Goal: Task Accomplishment & Management: Use online tool/utility

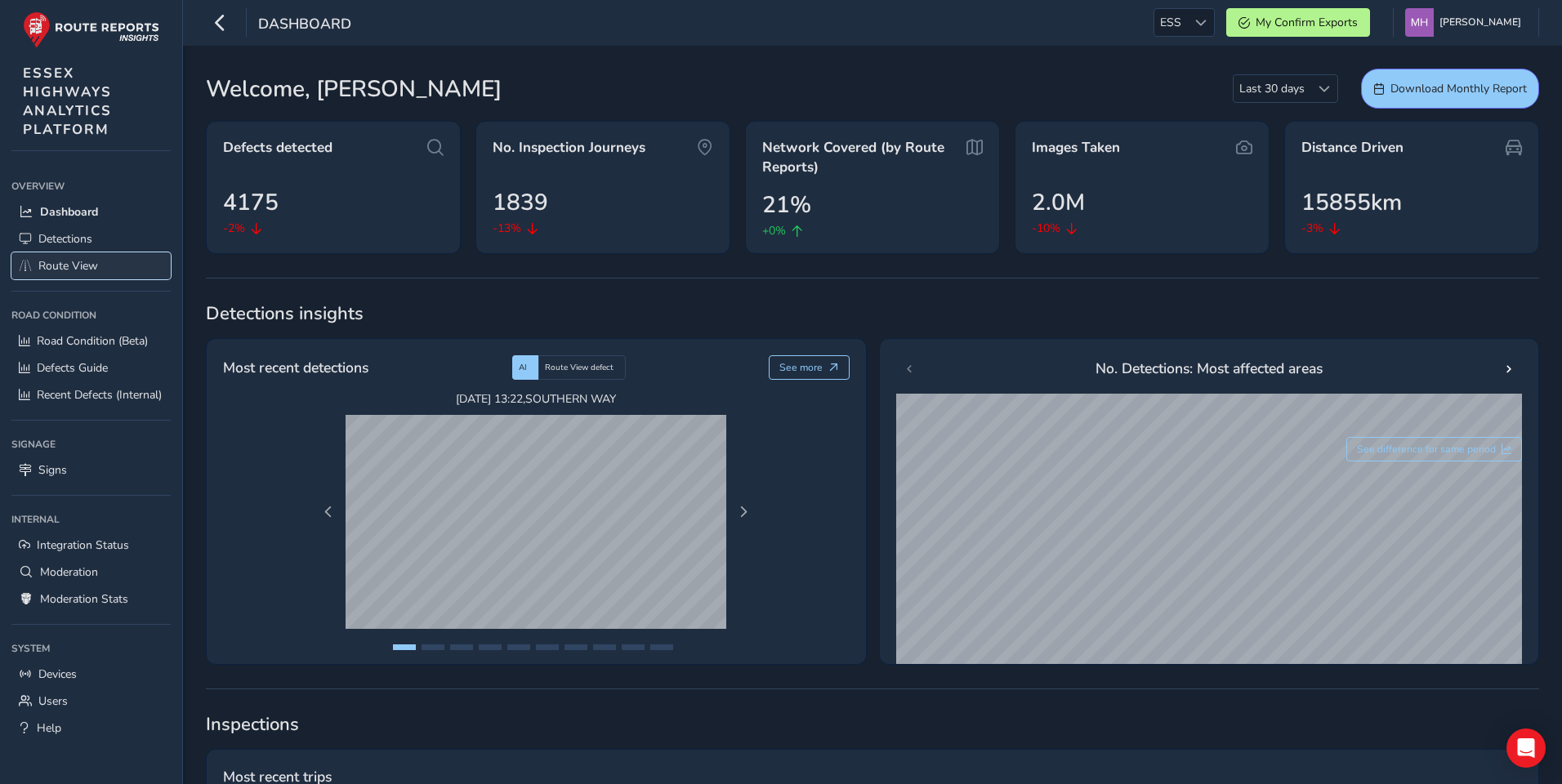
click at [86, 260] on span "Route View" at bounding box center [68, 265] width 59 height 16
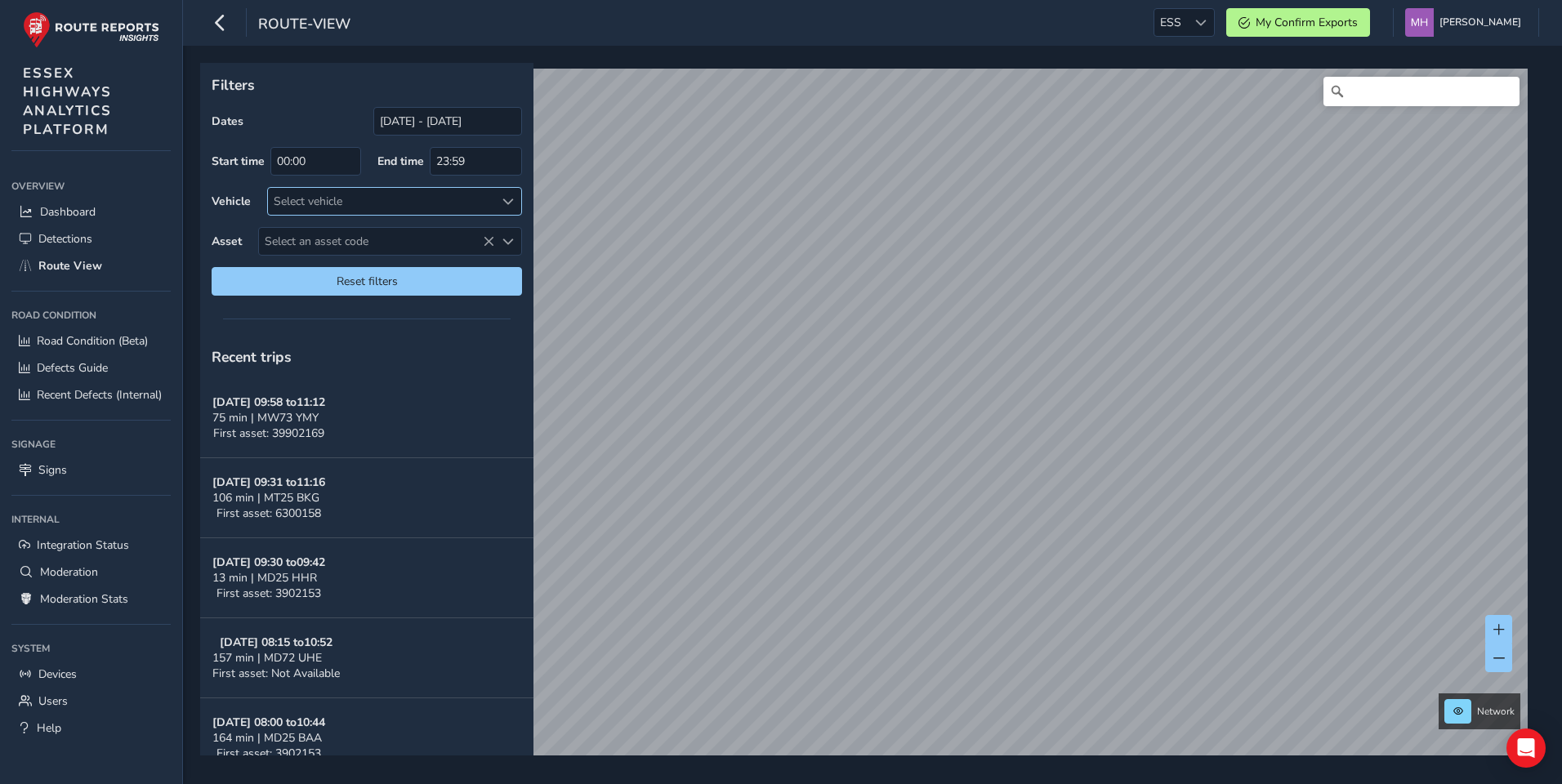
click at [319, 204] on div "Select vehicle" at bounding box center [381, 201] width 227 height 26
type input "rzy"
click at [313, 281] on span "MW25 RZY" at bounding box center [330, 276] width 58 height 16
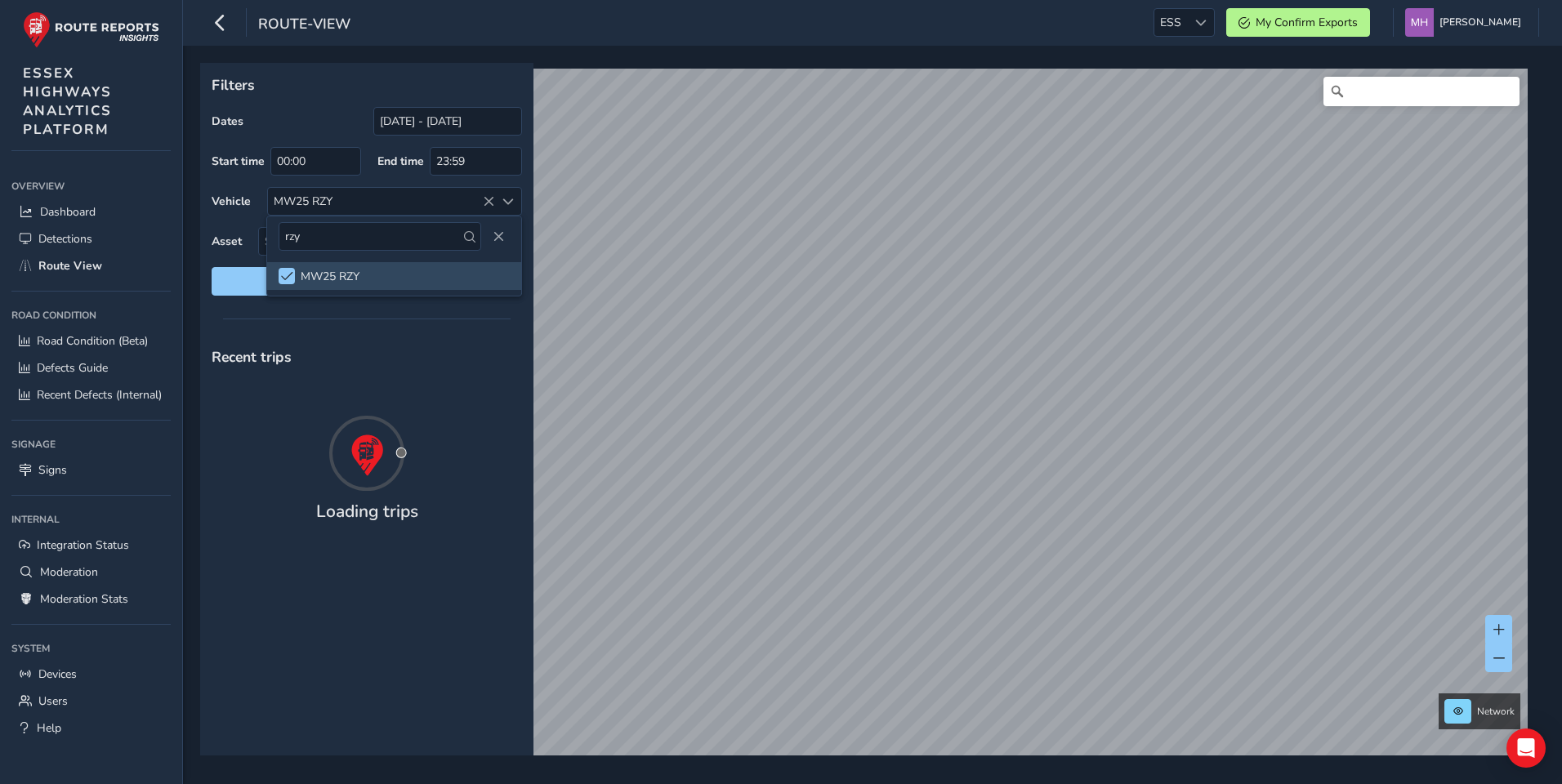
click at [313, 304] on div "Filters Dates 13/09/2025 - 13/10/2025 Start time 00:00 End time 23:59 Vehicle M…" at bounding box center [367, 185] width 334 height 244
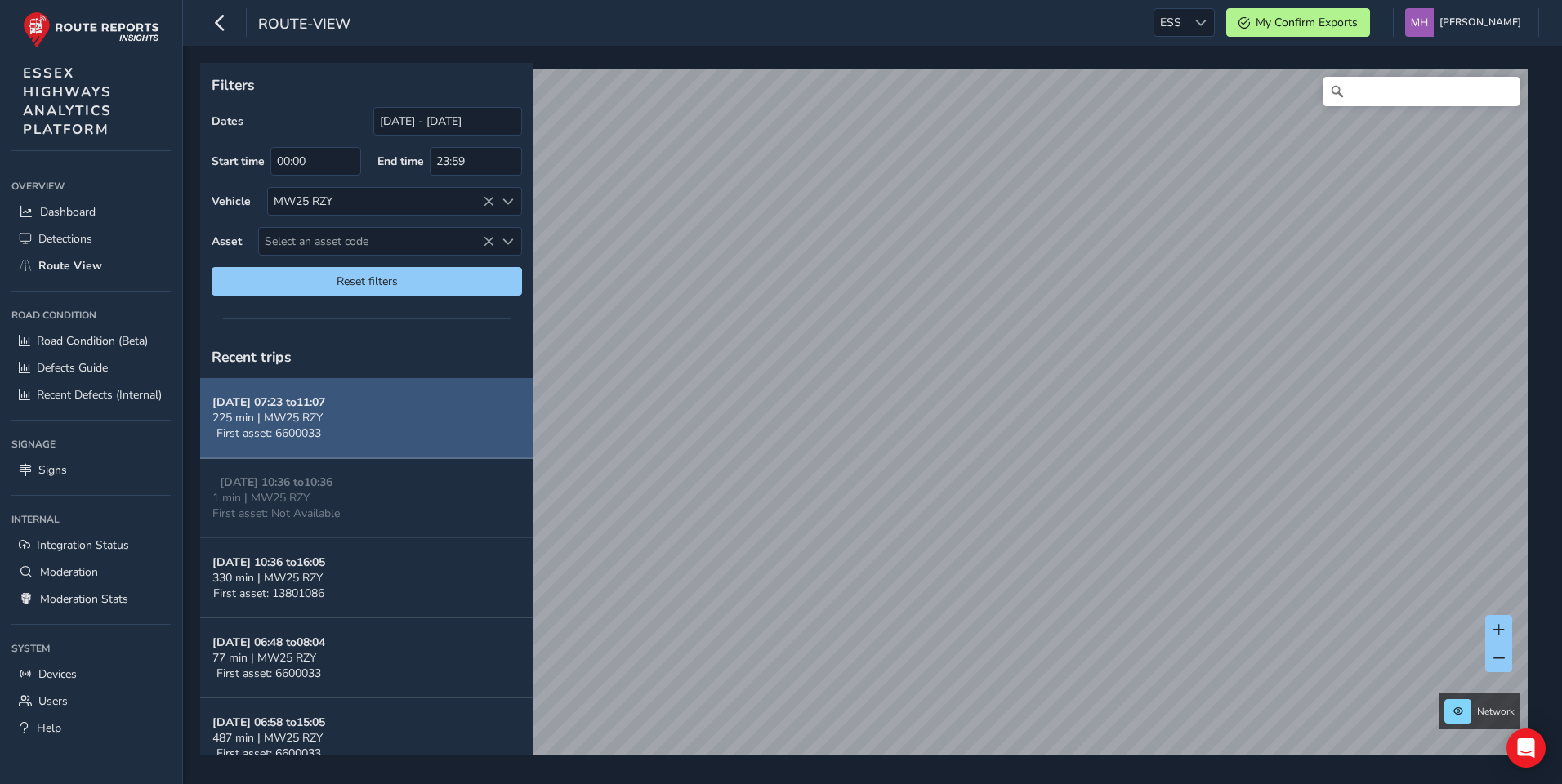
click at [367, 427] on button "Oct 13, 07:23 to 11:07 225 min | MW25 RZY First asset: 6600033" at bounding box center [367, 418] width 334 height 80
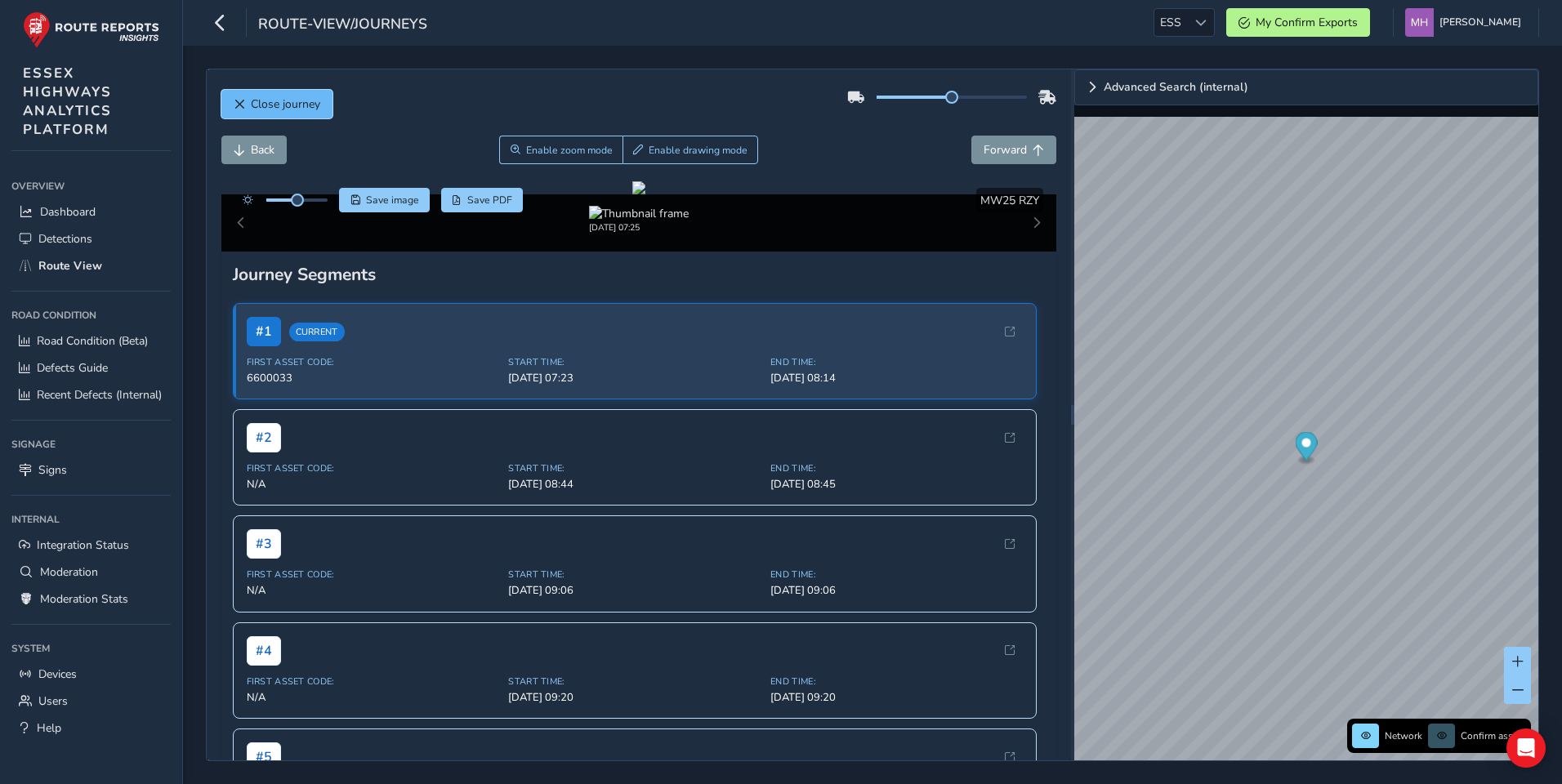
click at [286, 100] on span "Close journey" at bounding box center [285, 103] width 69 height 16
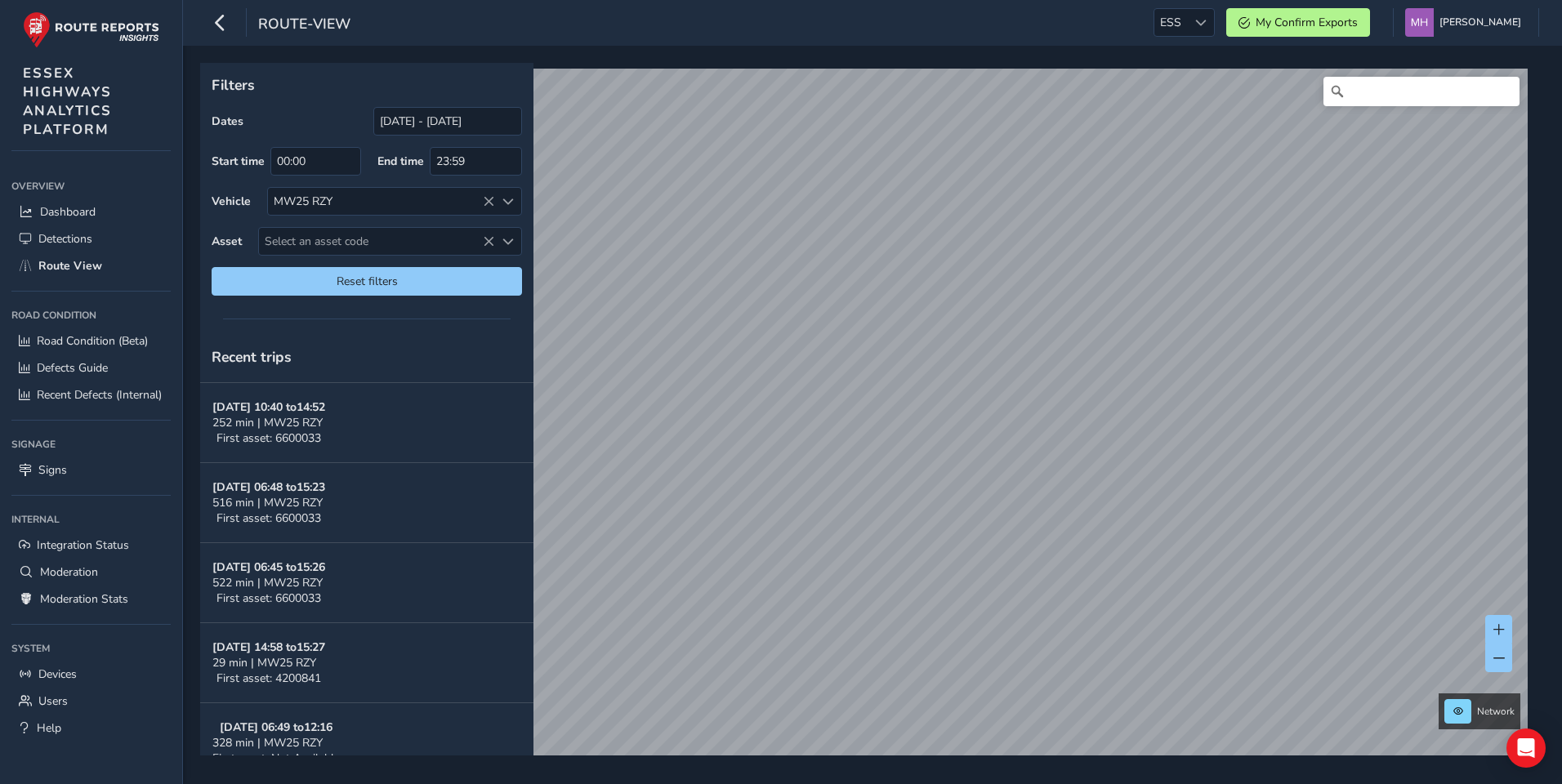
scroll to position [1112, 0]
click at [503, 738] on button at bounding box center [508, 731] width 27 height 25
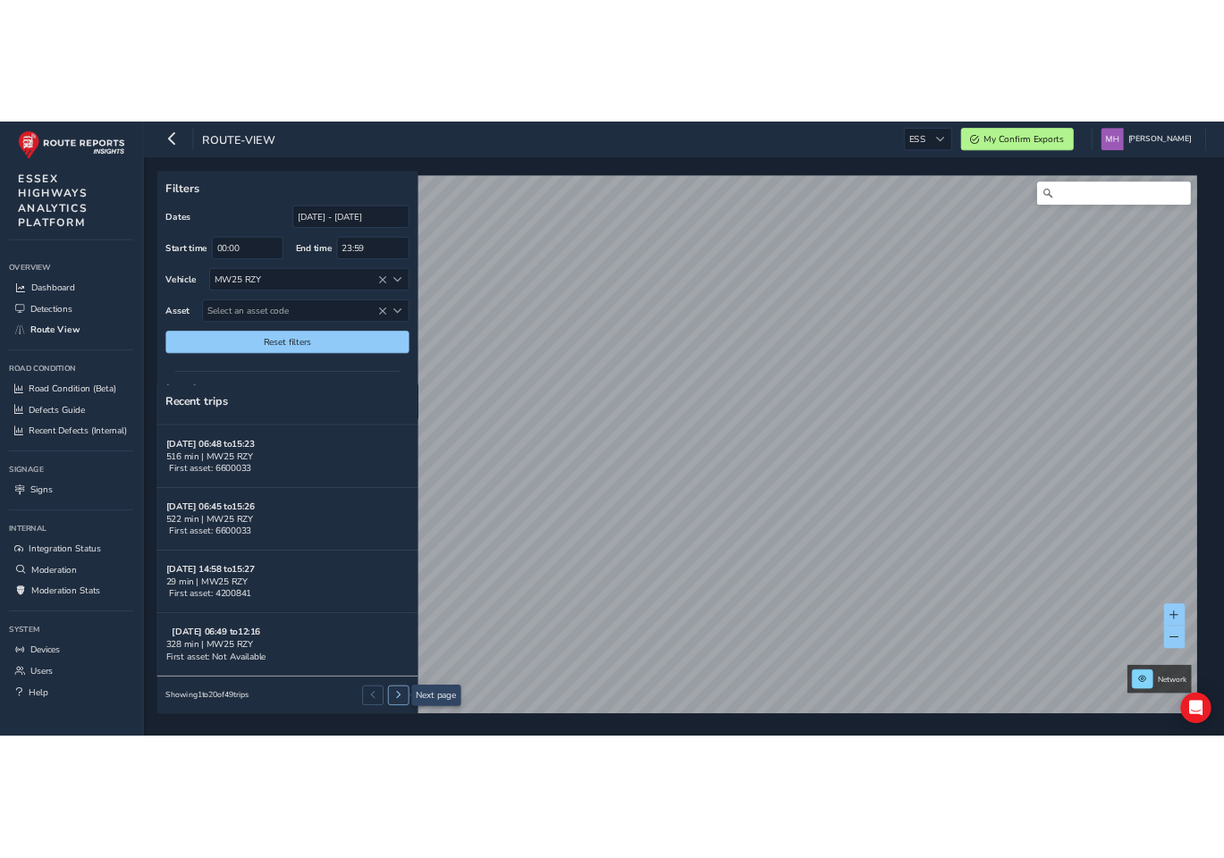
scroll to position [0, 0]
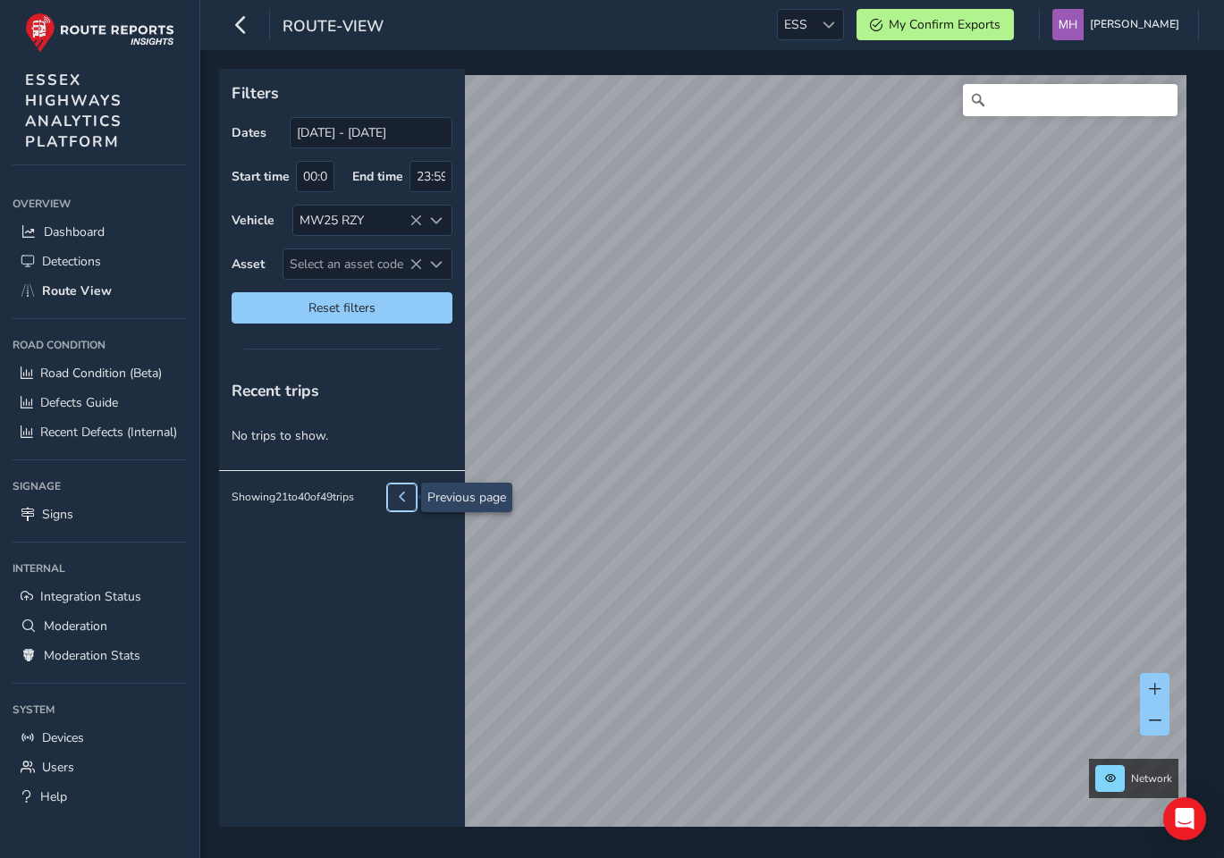
click at [408, 495] on span at bounding box center [402, 497] width 11 height 11
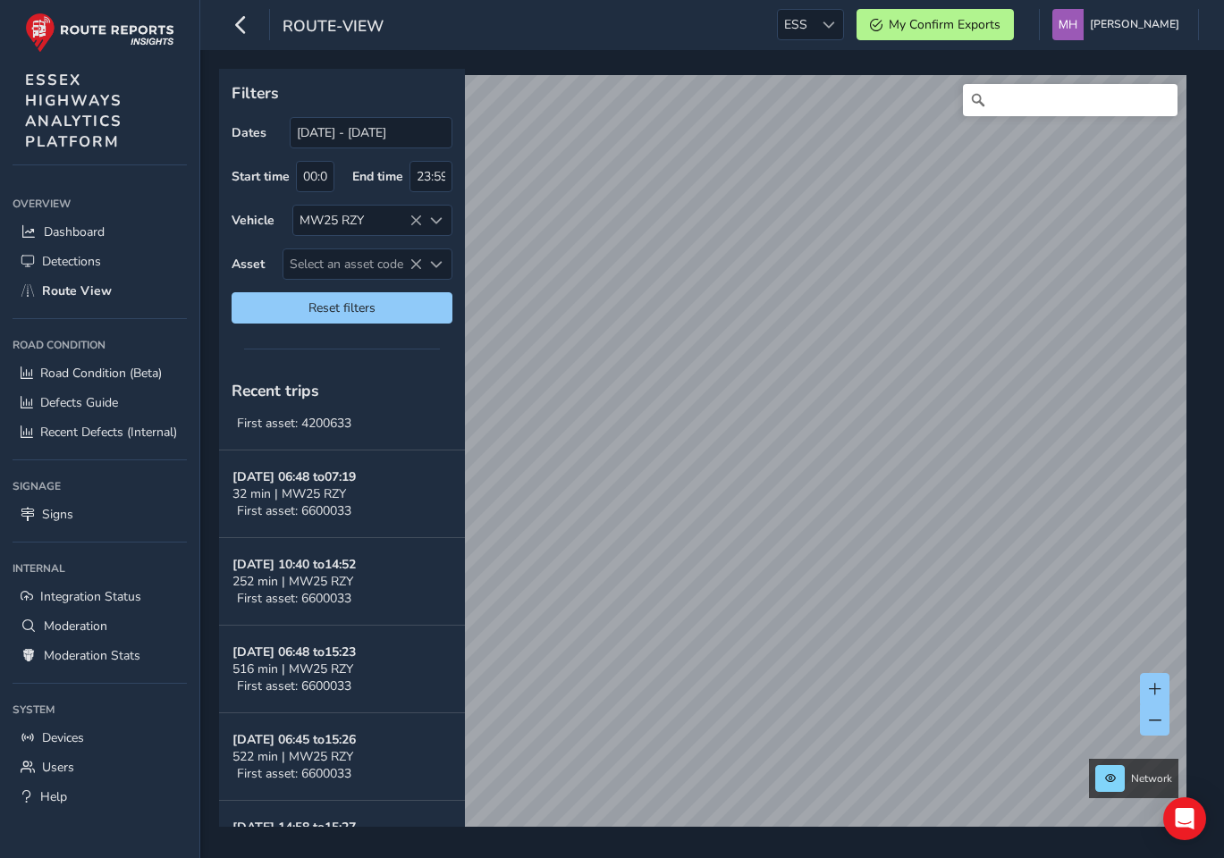
scroll to position [1217, 0]
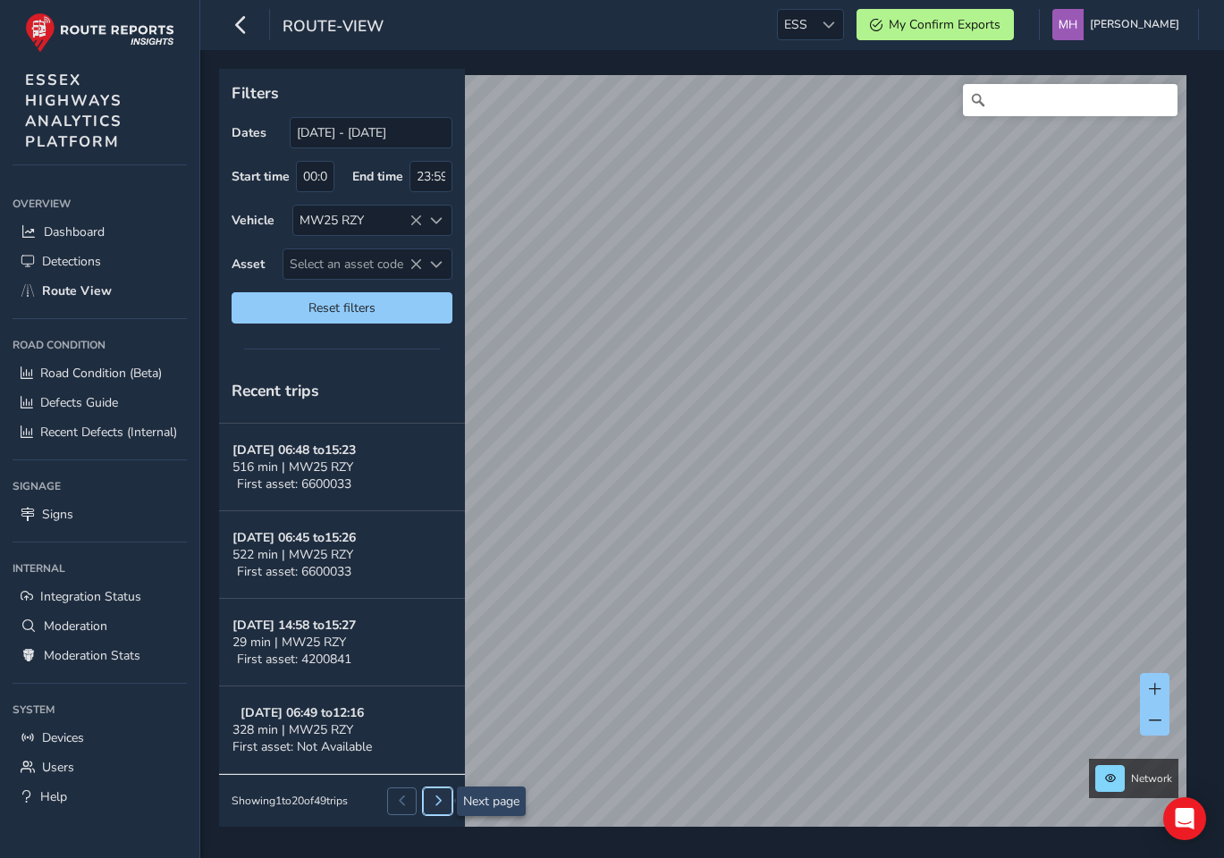
click at [438, 798] on span at bounding box center [438, 801] width 11 height 11
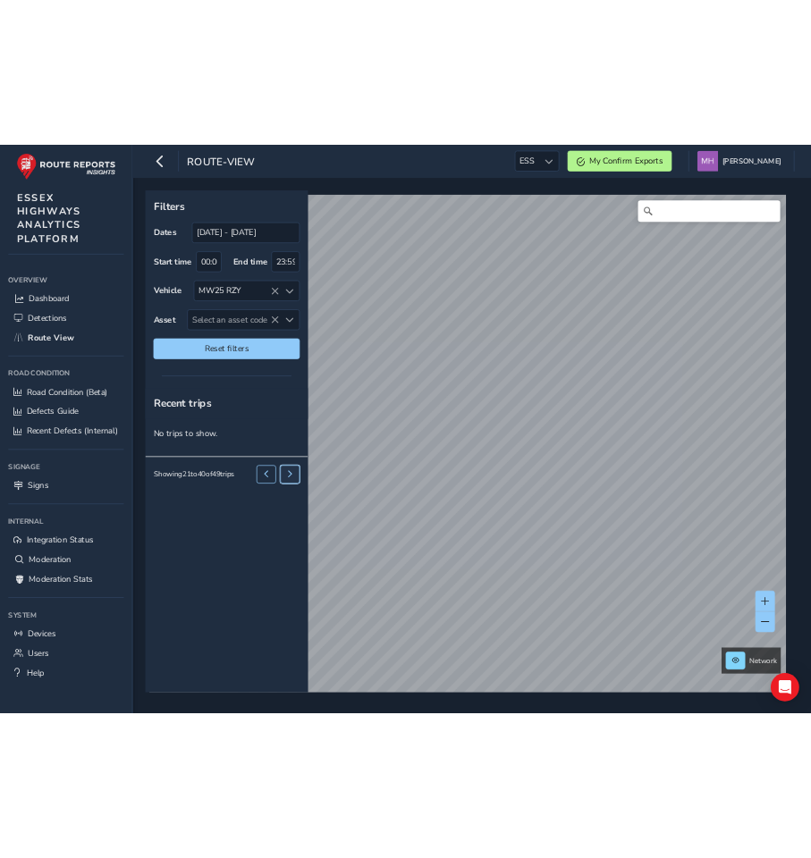
scroll to position [0, 0]
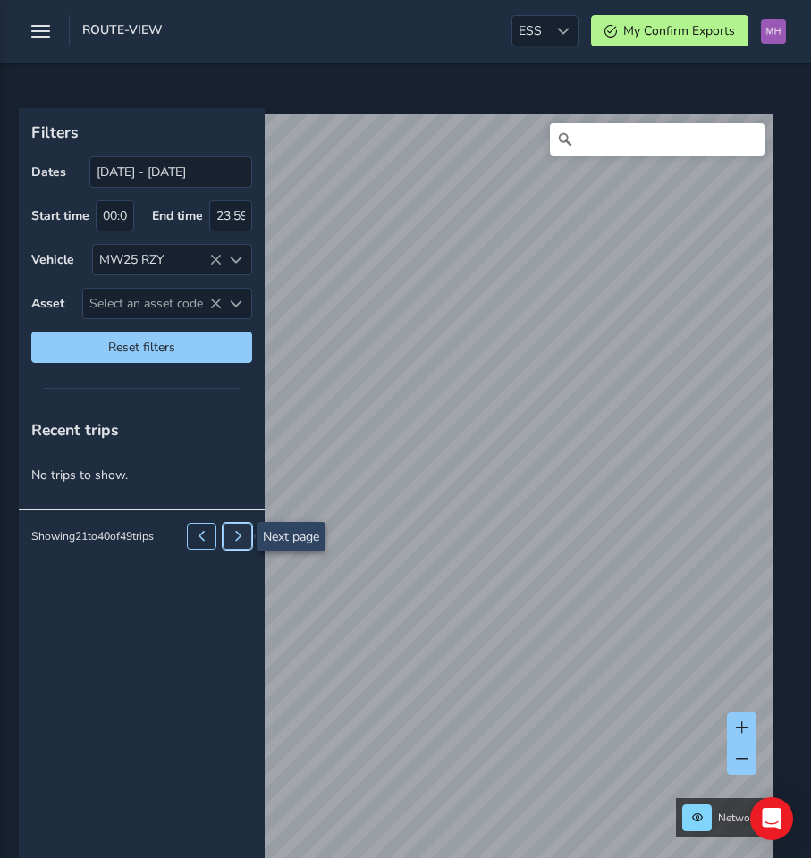
click at [243, 537] on span at bounding box center [237, 536] width 11 height 11
click at [198, 534] on span at bounding box center [202, 536] width 11 height 11
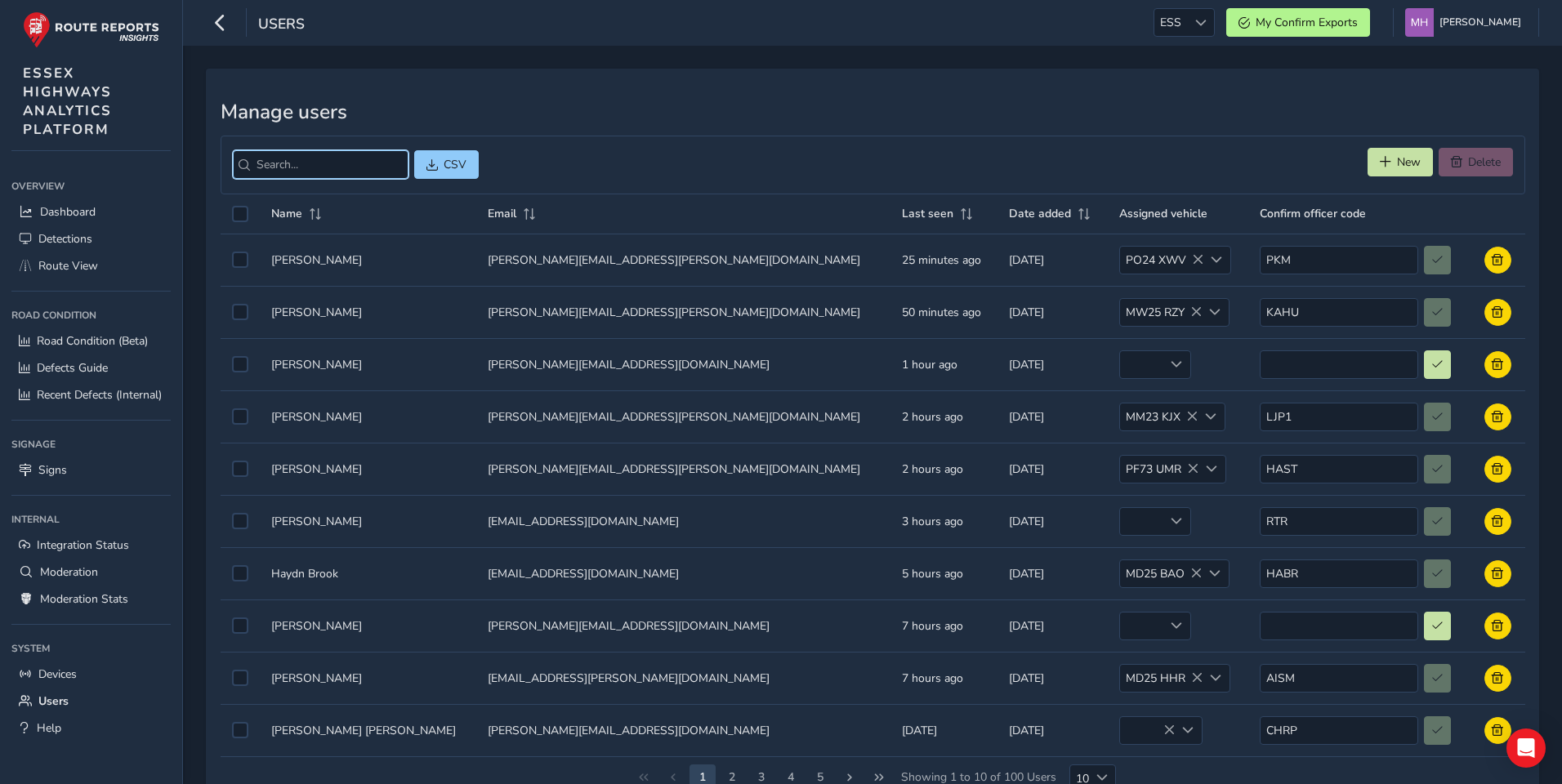
click at [299, 158] on input "search" at bounding box center [321, 164] width 175 height 28
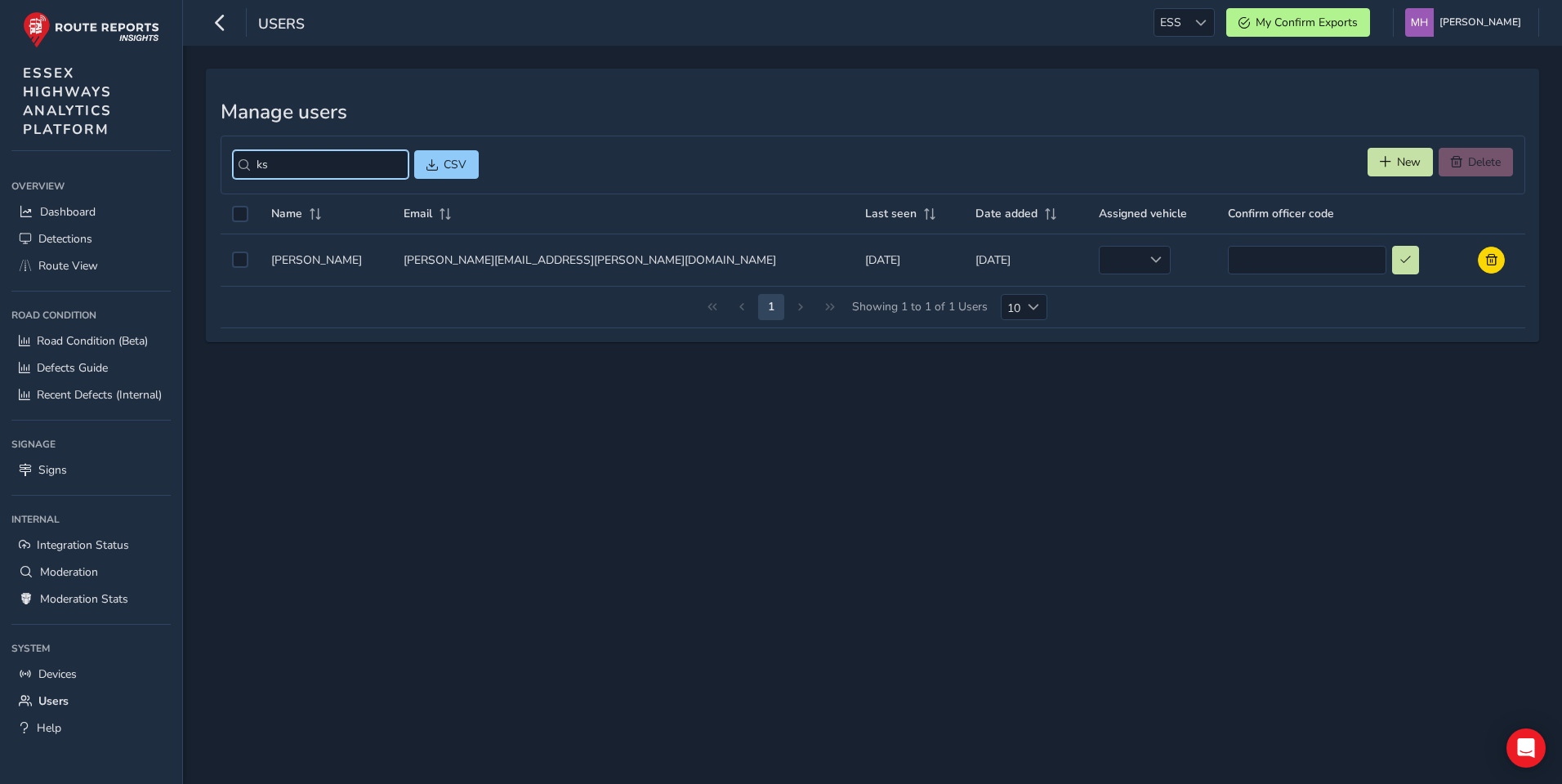
type input "k"
type input "katie hull"
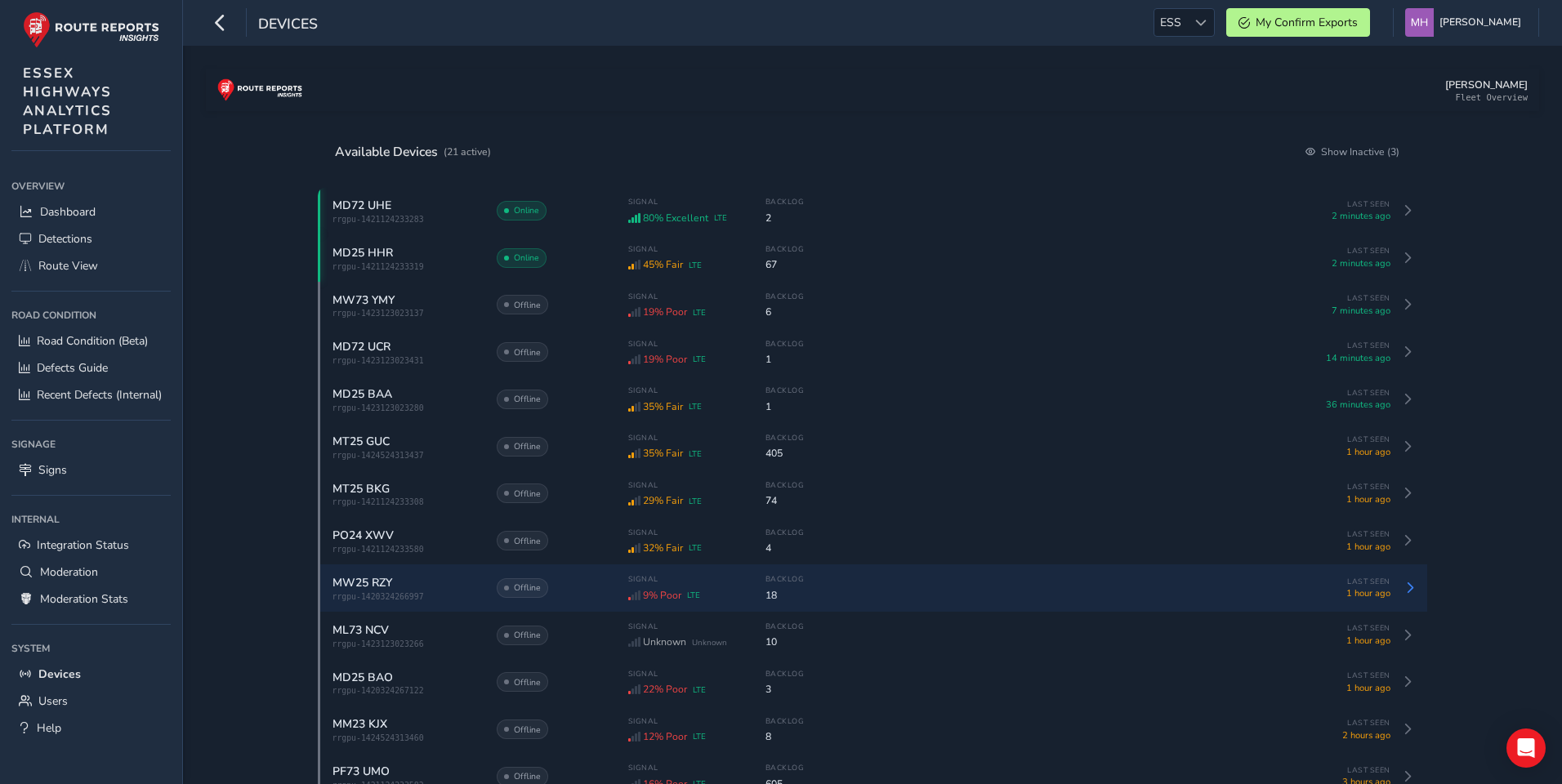
click at [411, 601] on span "rrgpu-1420324266997" at bounding box center [406, 597] width 147 height 9
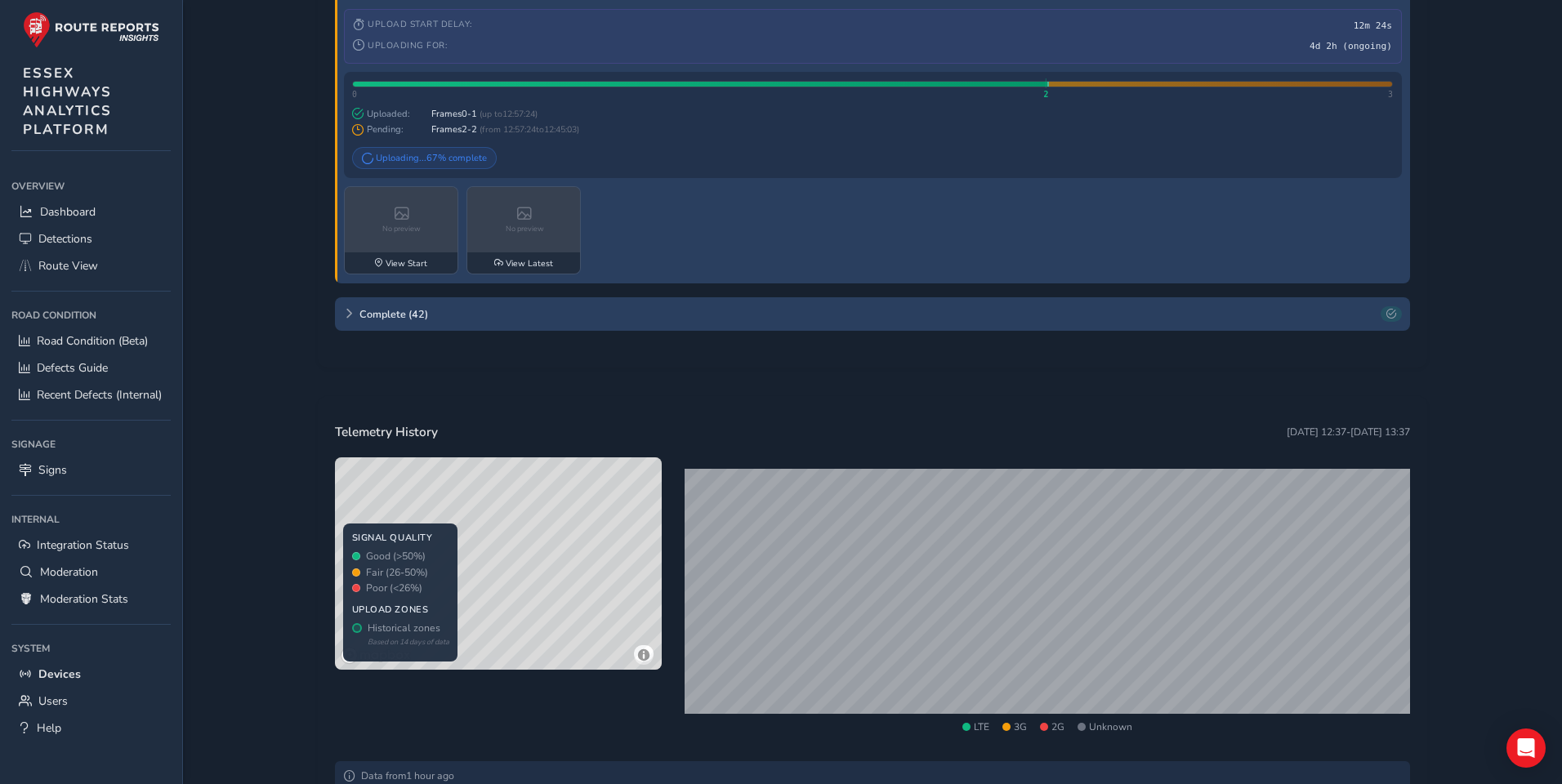
scroll to position [1105, 0]
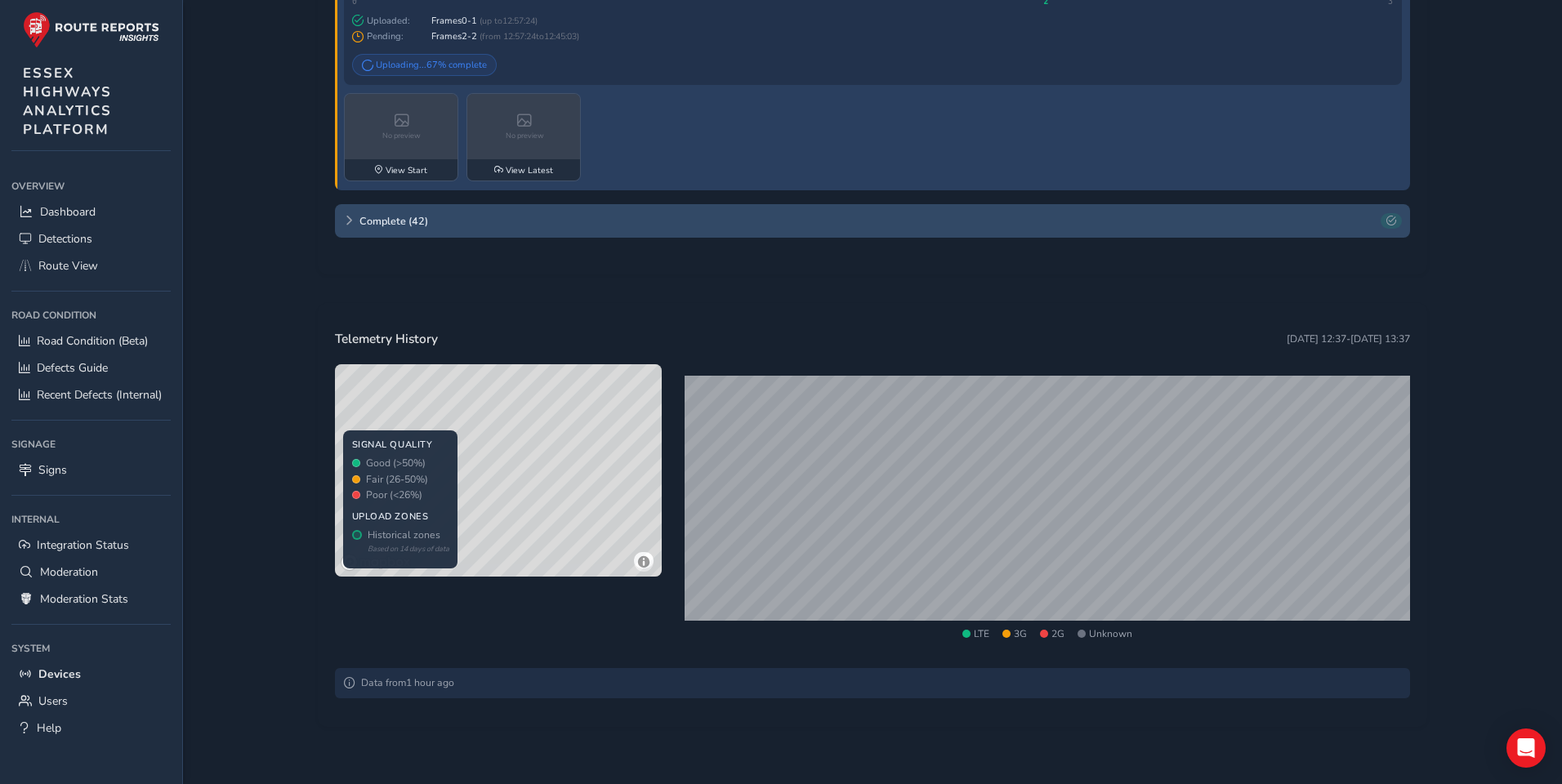
click at [353, 221] on icon at bounding box center [348, 220] width 10 height 10
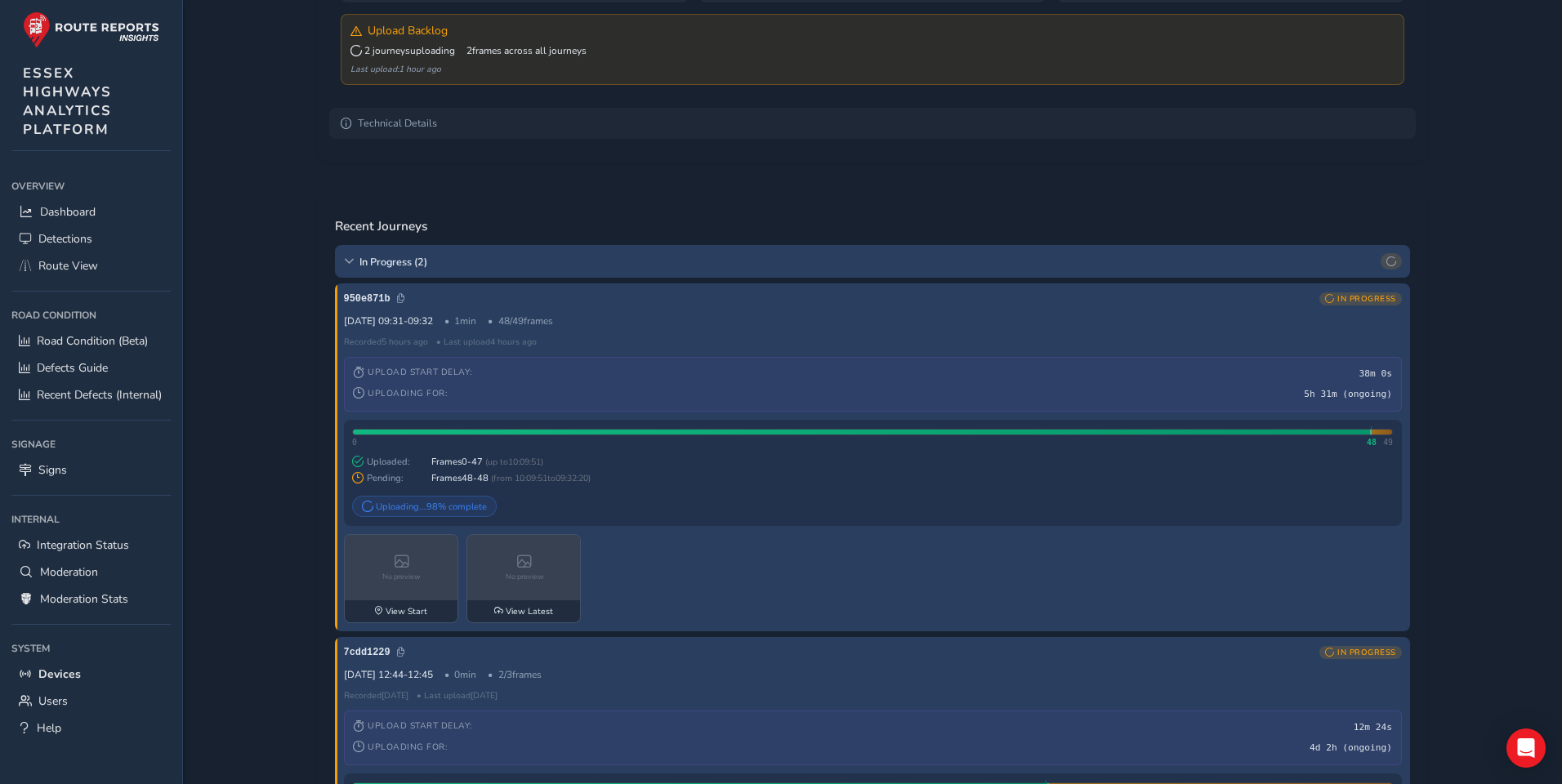
scroll to position [0, 0]
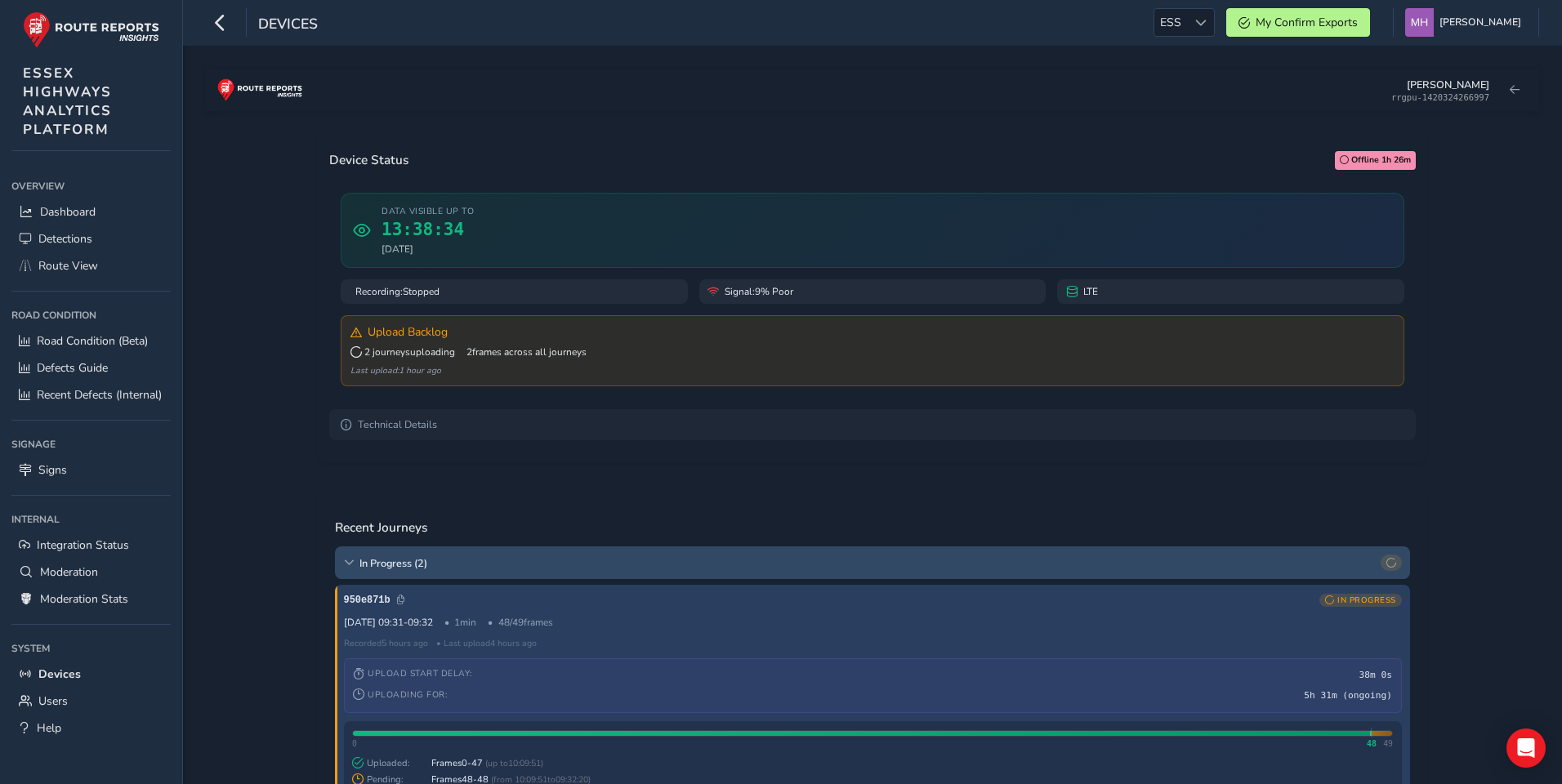
click at [352, 566] on icon at bounding box center [348, 563] width 10 height 10
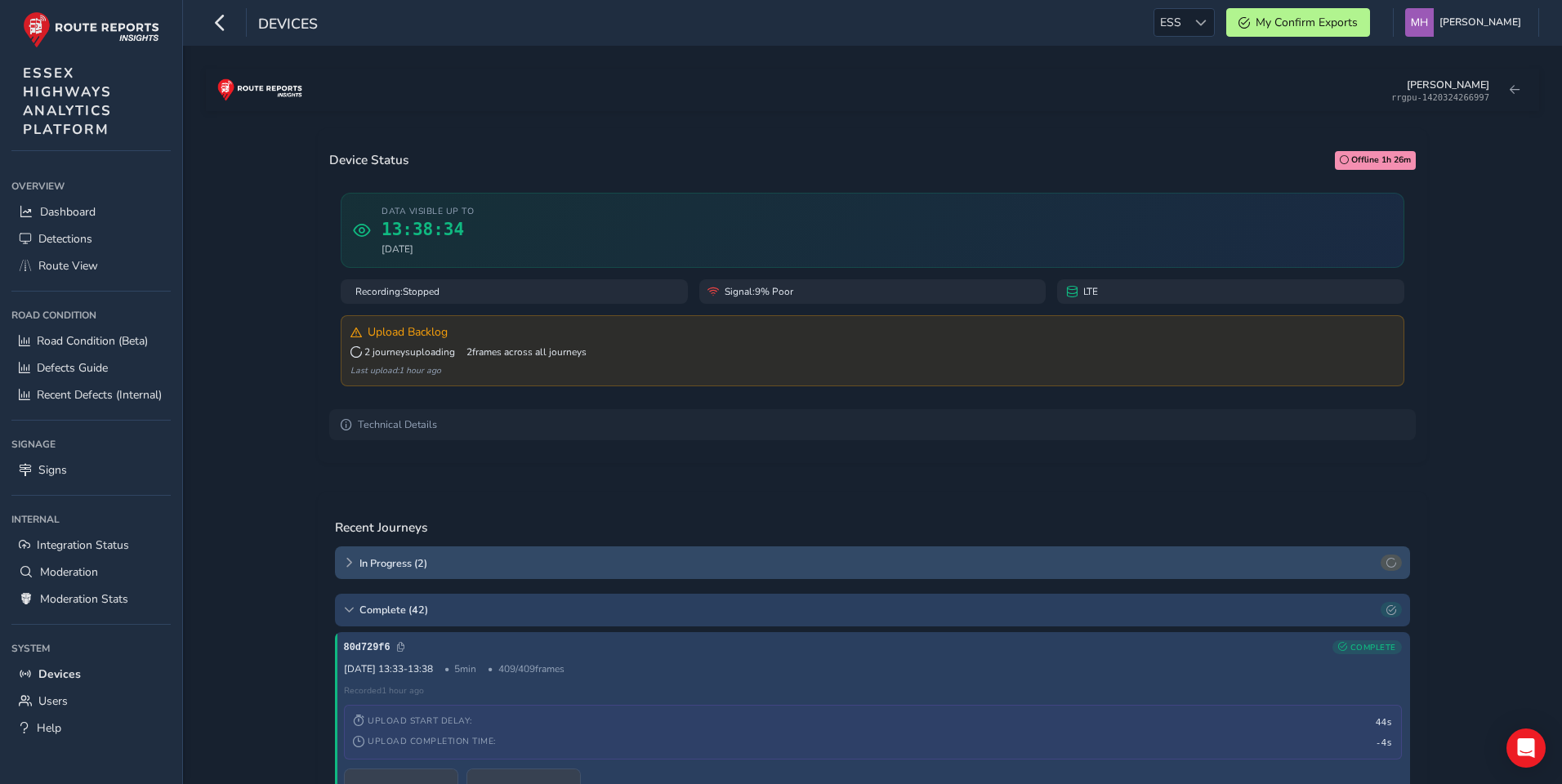
click at [352, 566] on icon at bounding box center [348, 563] width 10 height 10
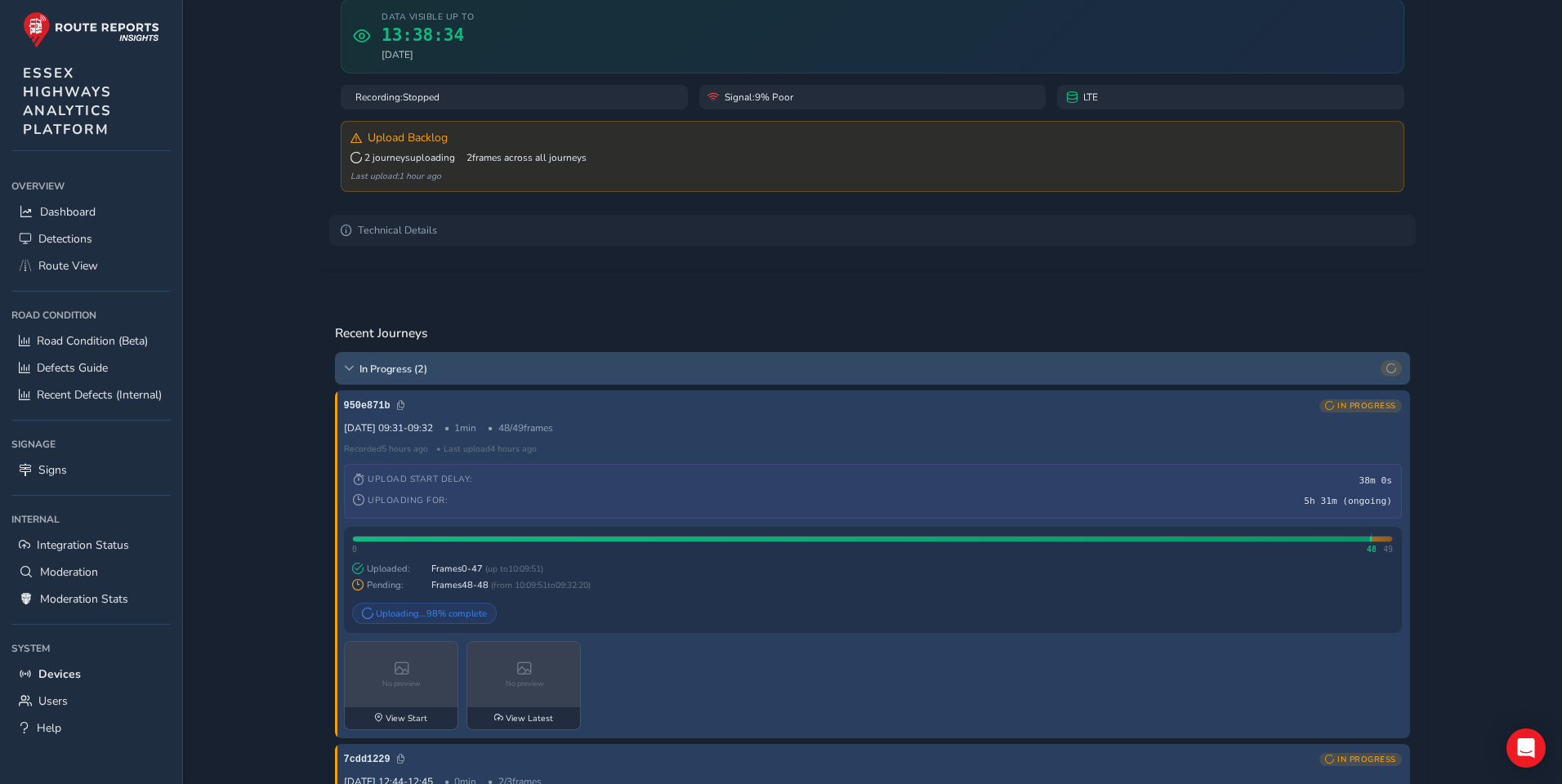
scroll to position [213, 0]
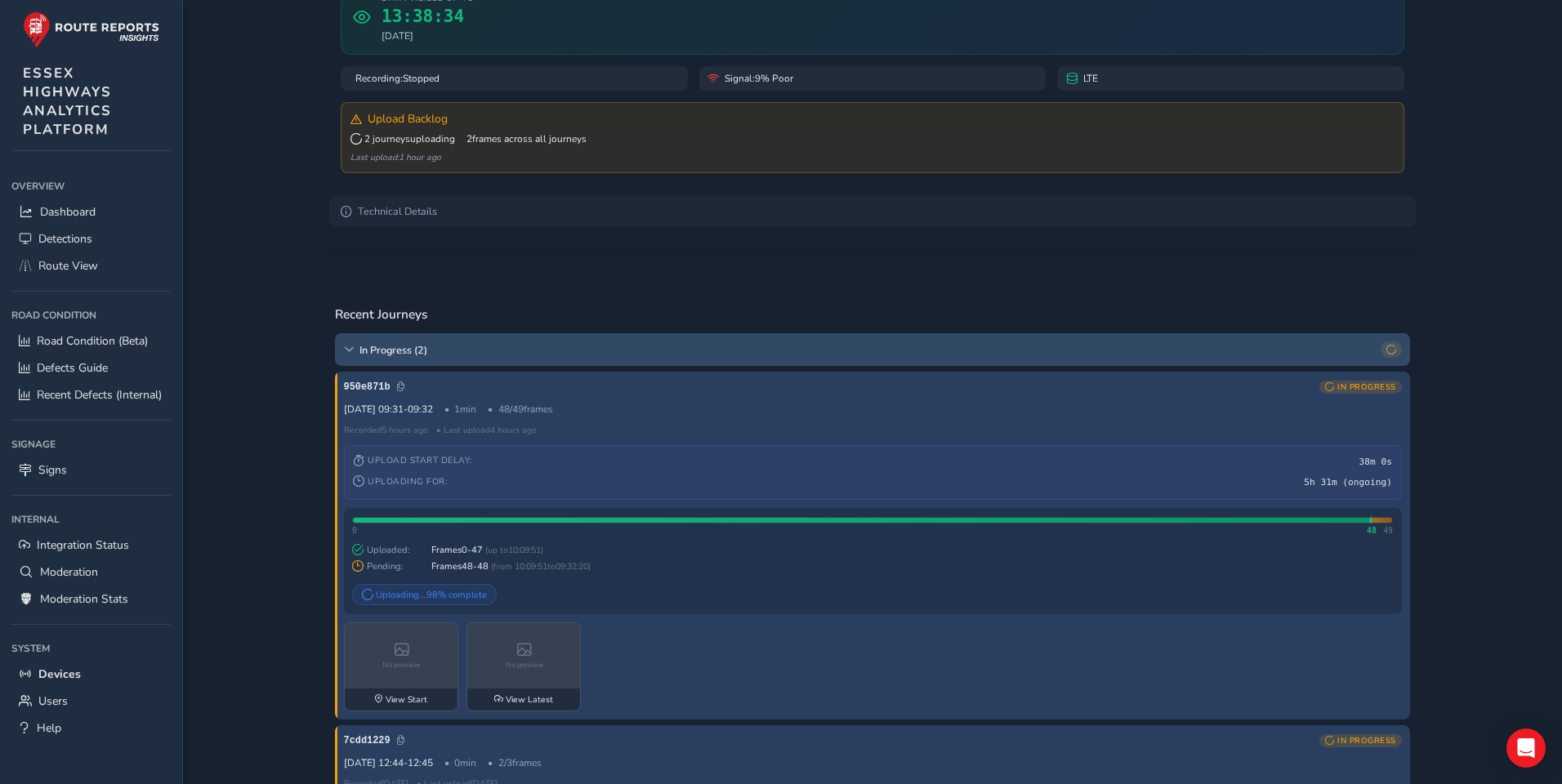
click at [360, 357] on span "In Progress ( 2 )" at bounding box center [866, 349] width 1015 height 14
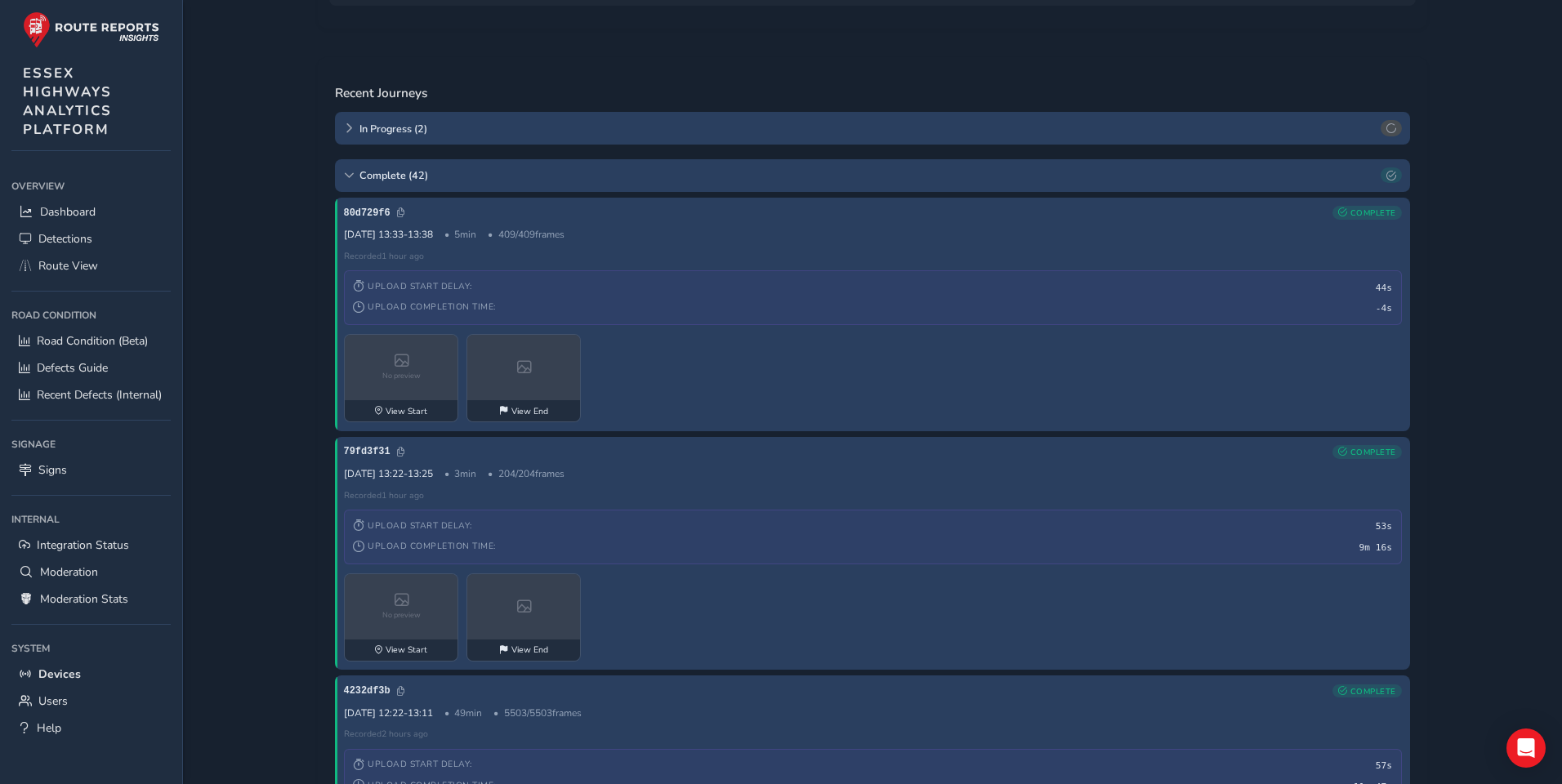
scroll to position [457, 0]
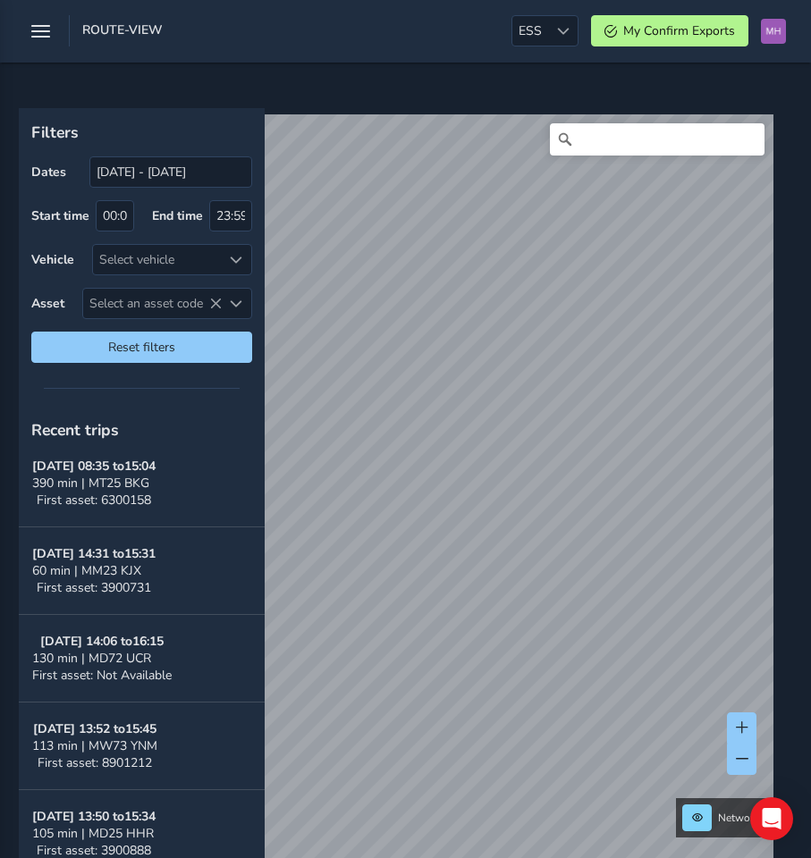
scroll to position [1392, 0]
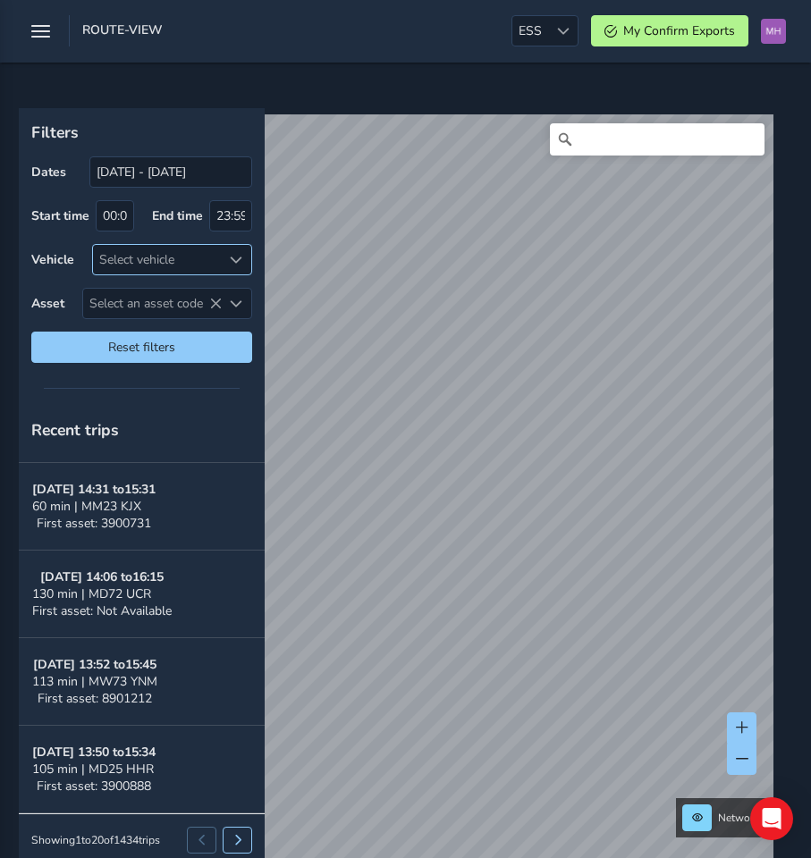
click at [232, 262] on span at bounding box center [236, 260] width 13 height 13
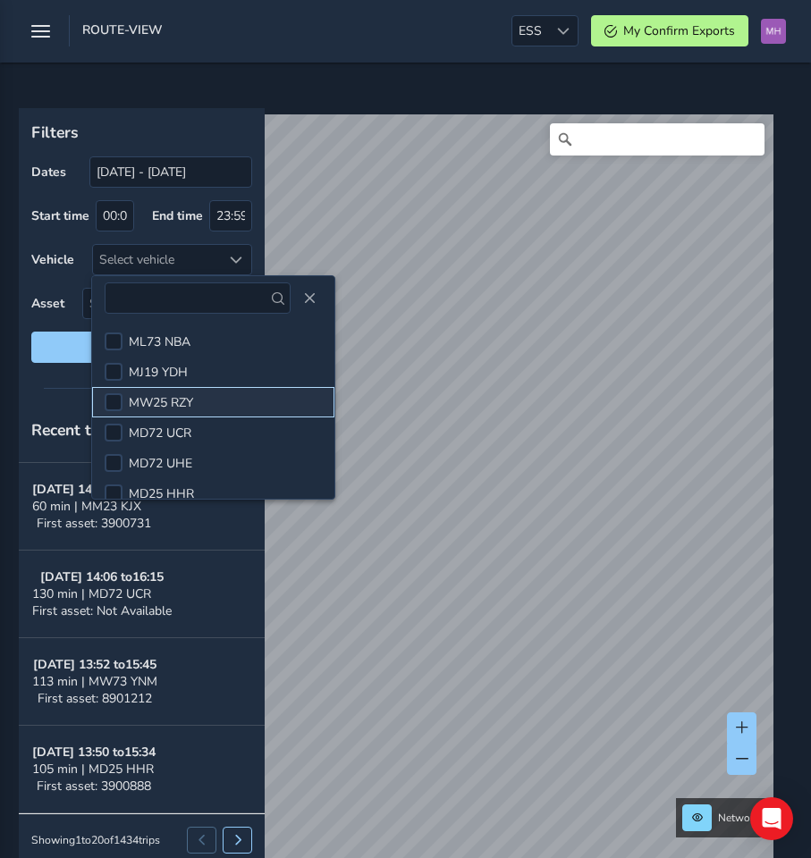
click at [205, 402] on li "MW25 RZY" at bounding box center [213, 402] width 242 height 30
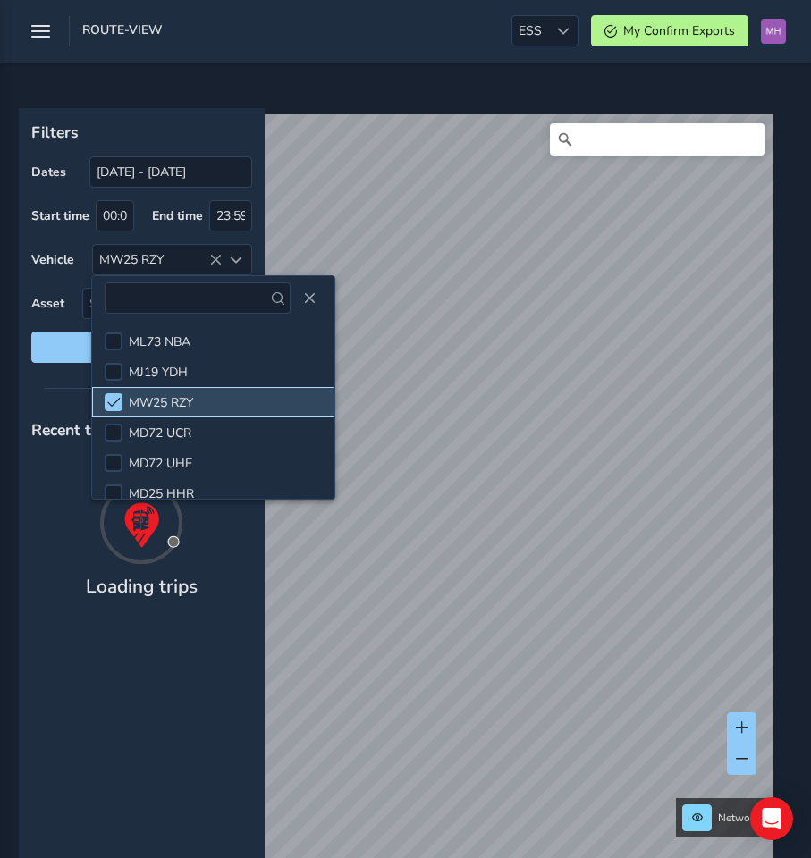
scroll to position [0, 0]
click at [46, 395] on div at bounding box center [142, 387] width 246 height 25
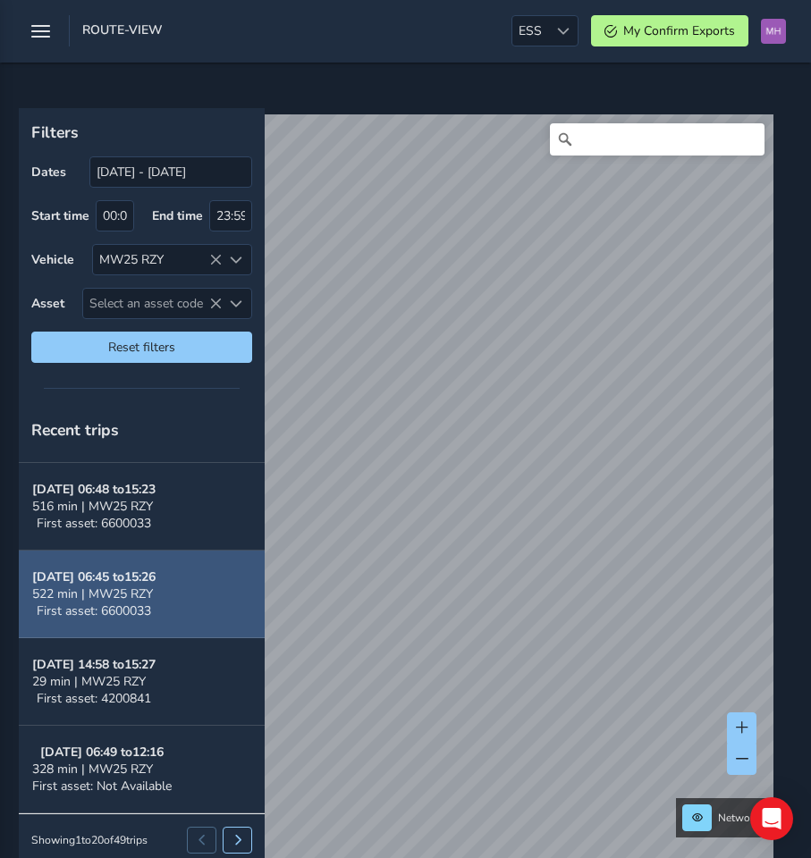
scroll to position [33, 0]
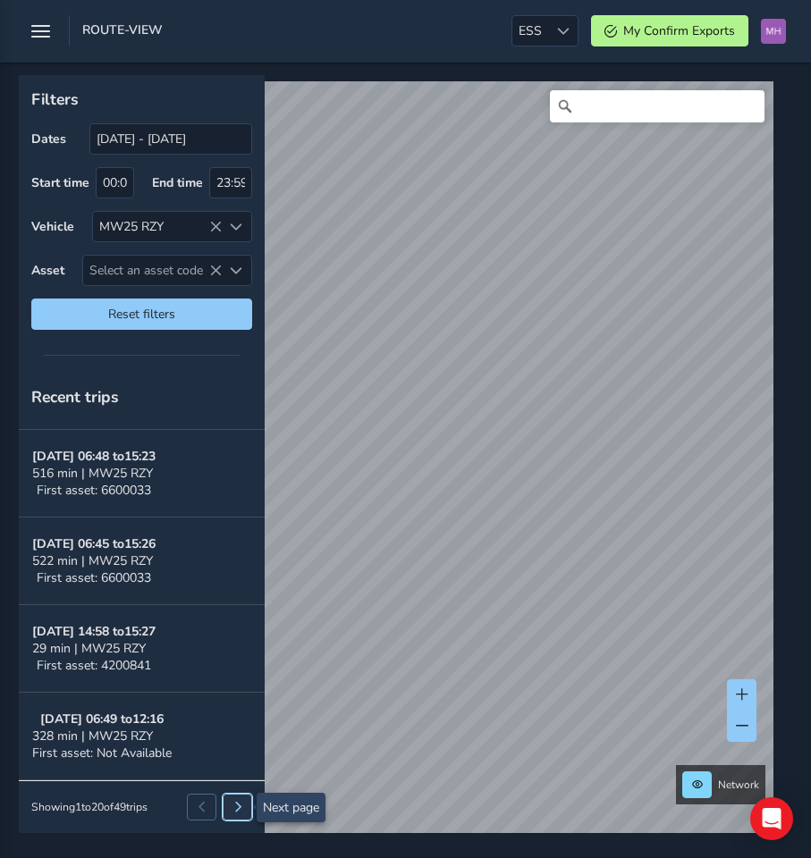
click at [237, 802] on span at bounding box center [237, 807] width 11 height 11
